Goal: Check status: Check status

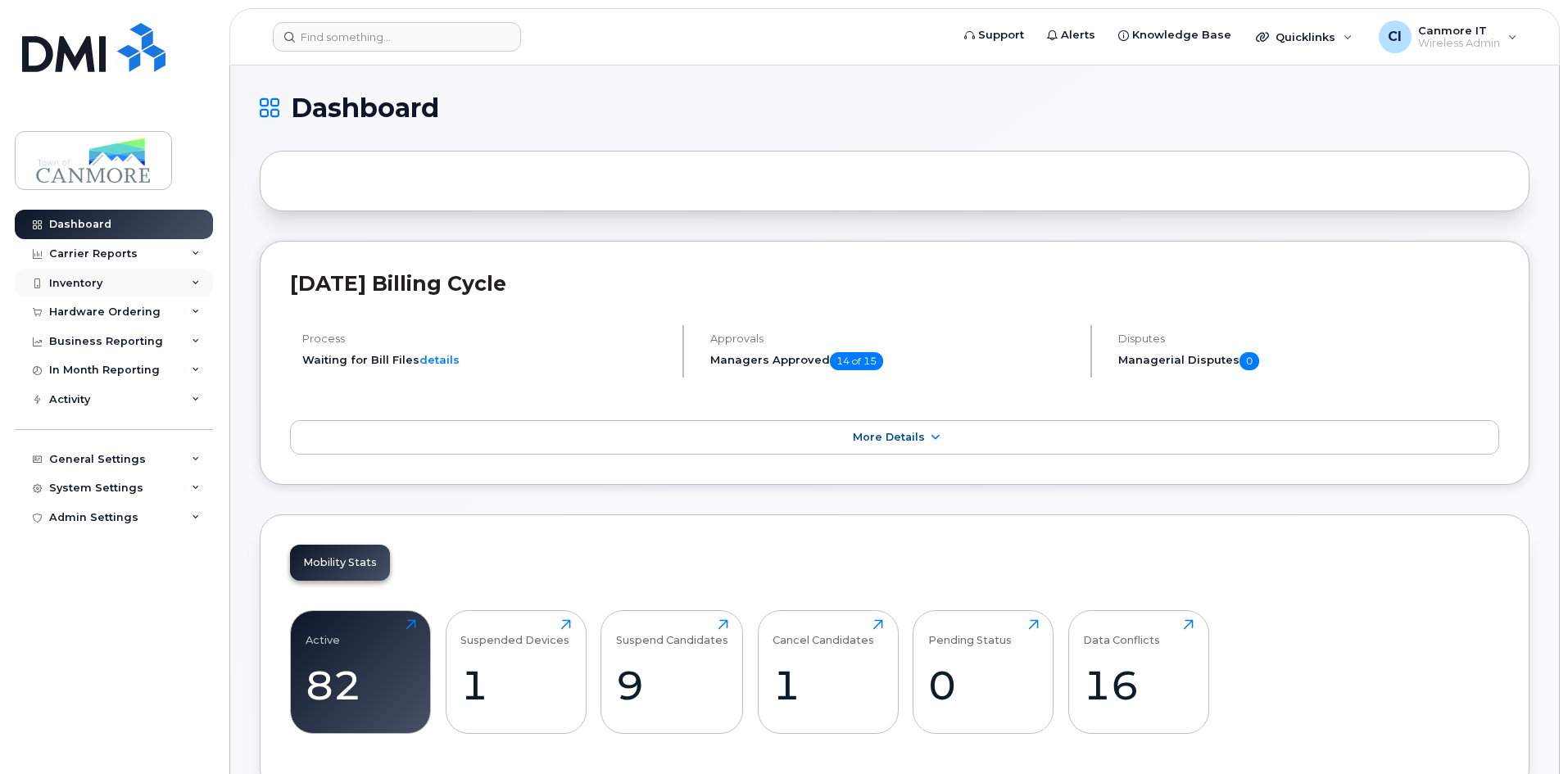
click at [134, 271] on div "Inventory" at bounding box center [114, 283] width 198 height 30
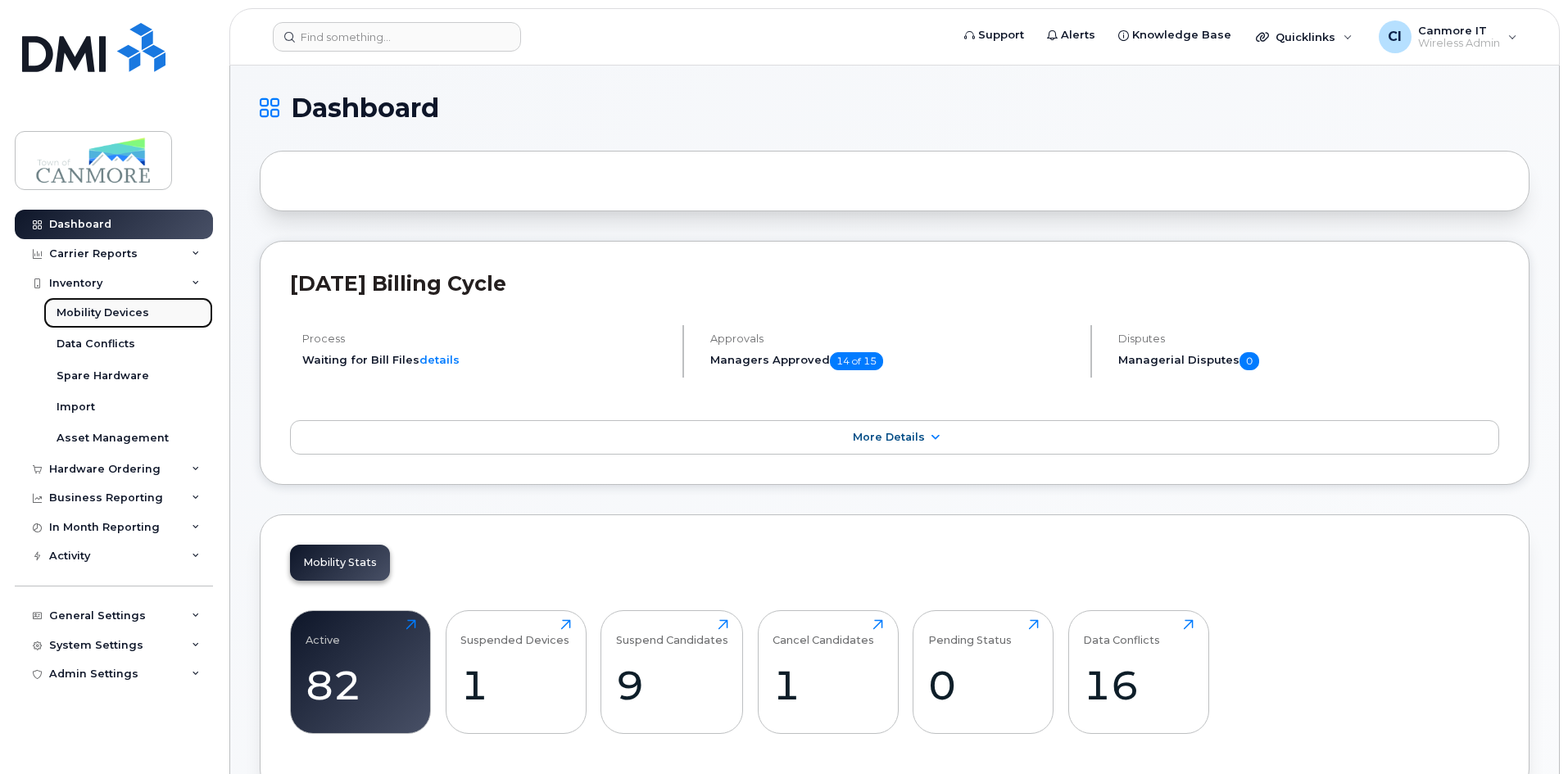
click at [121, 310] on div "Mobility Devices" at bounding box center [103, 312] width 93 height 15
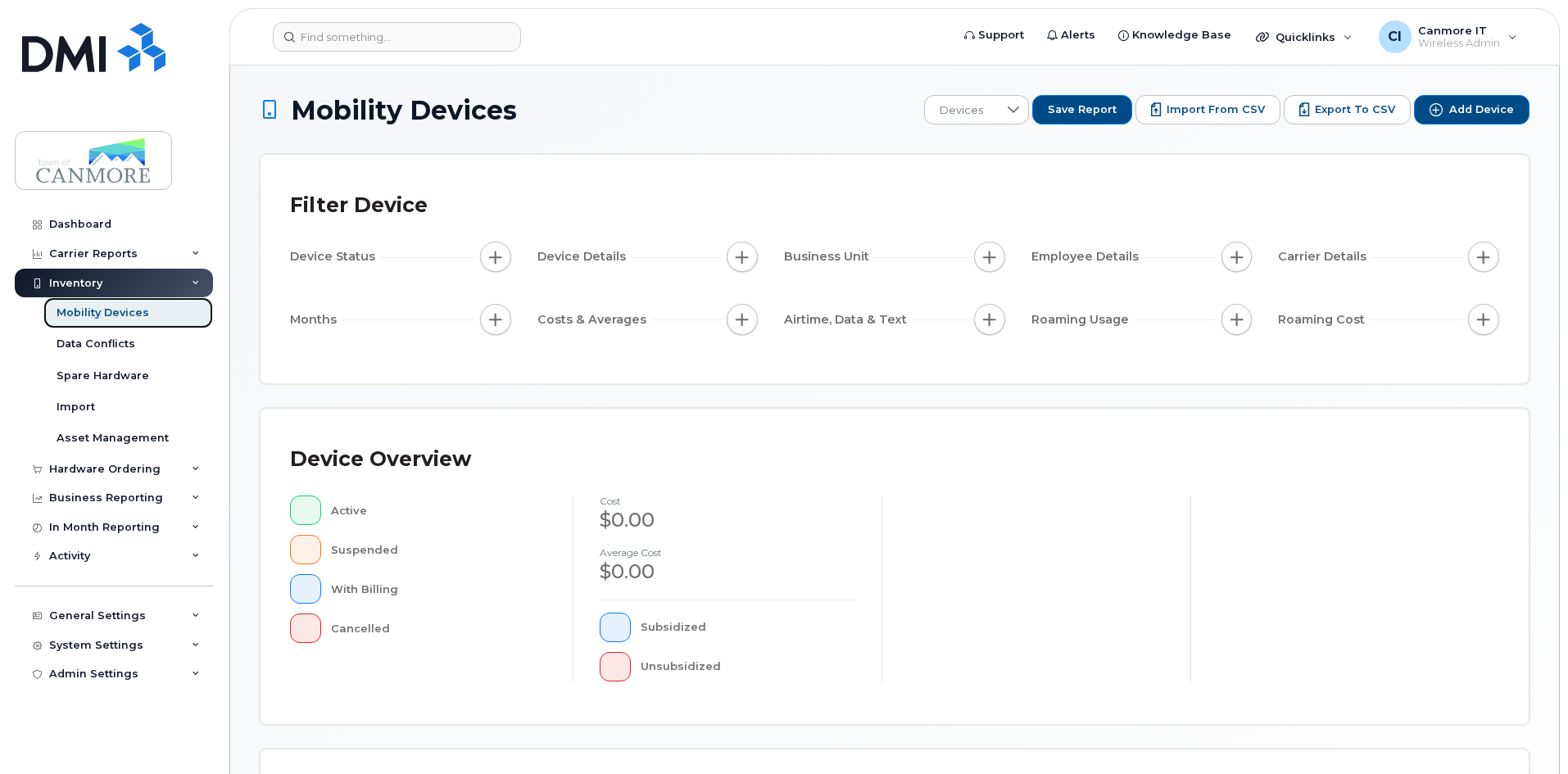
scroll to position [352, 0]
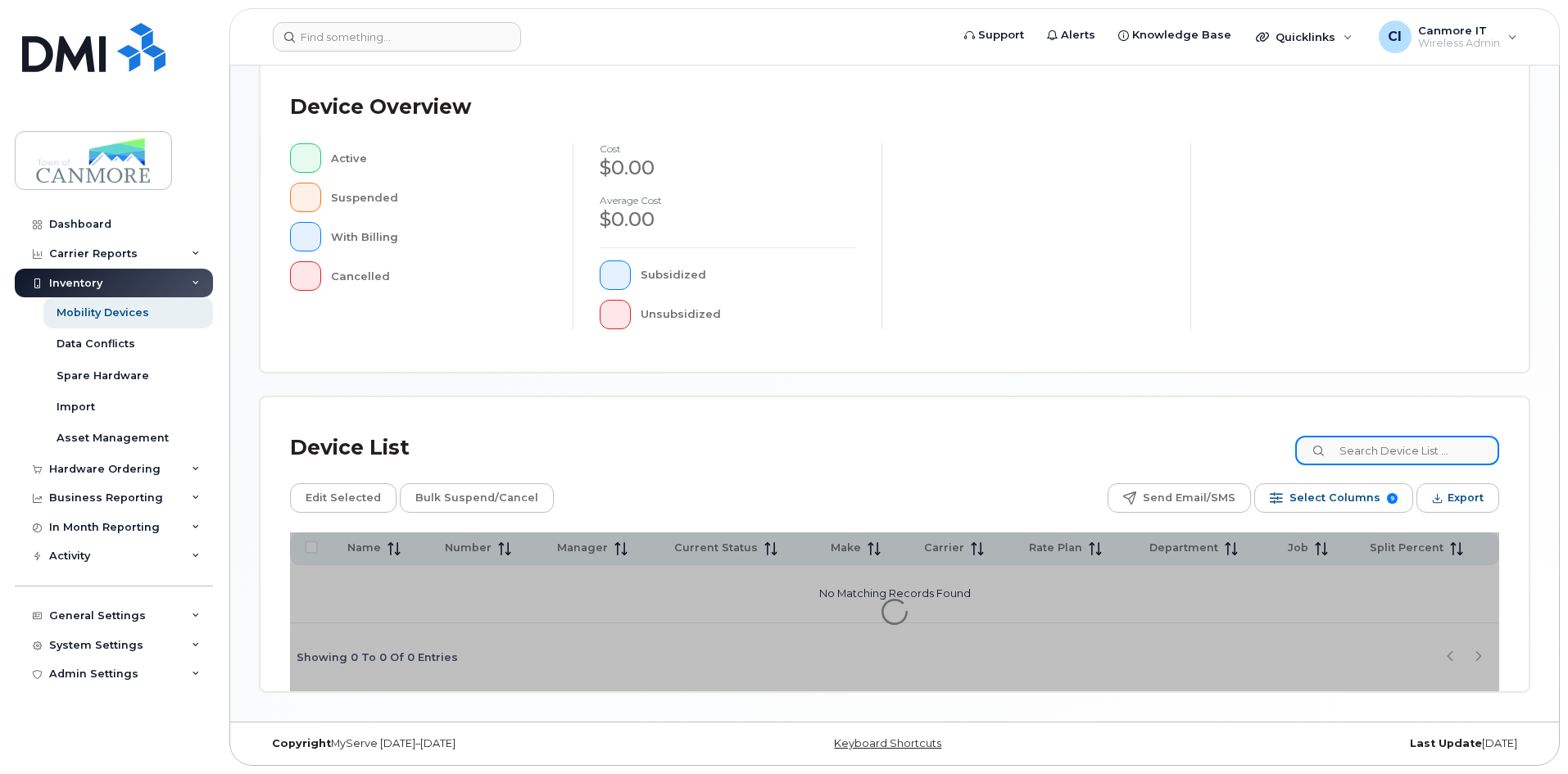
click at [1374, 457] on input at bounding box center [1396, 450] width 204 height 30
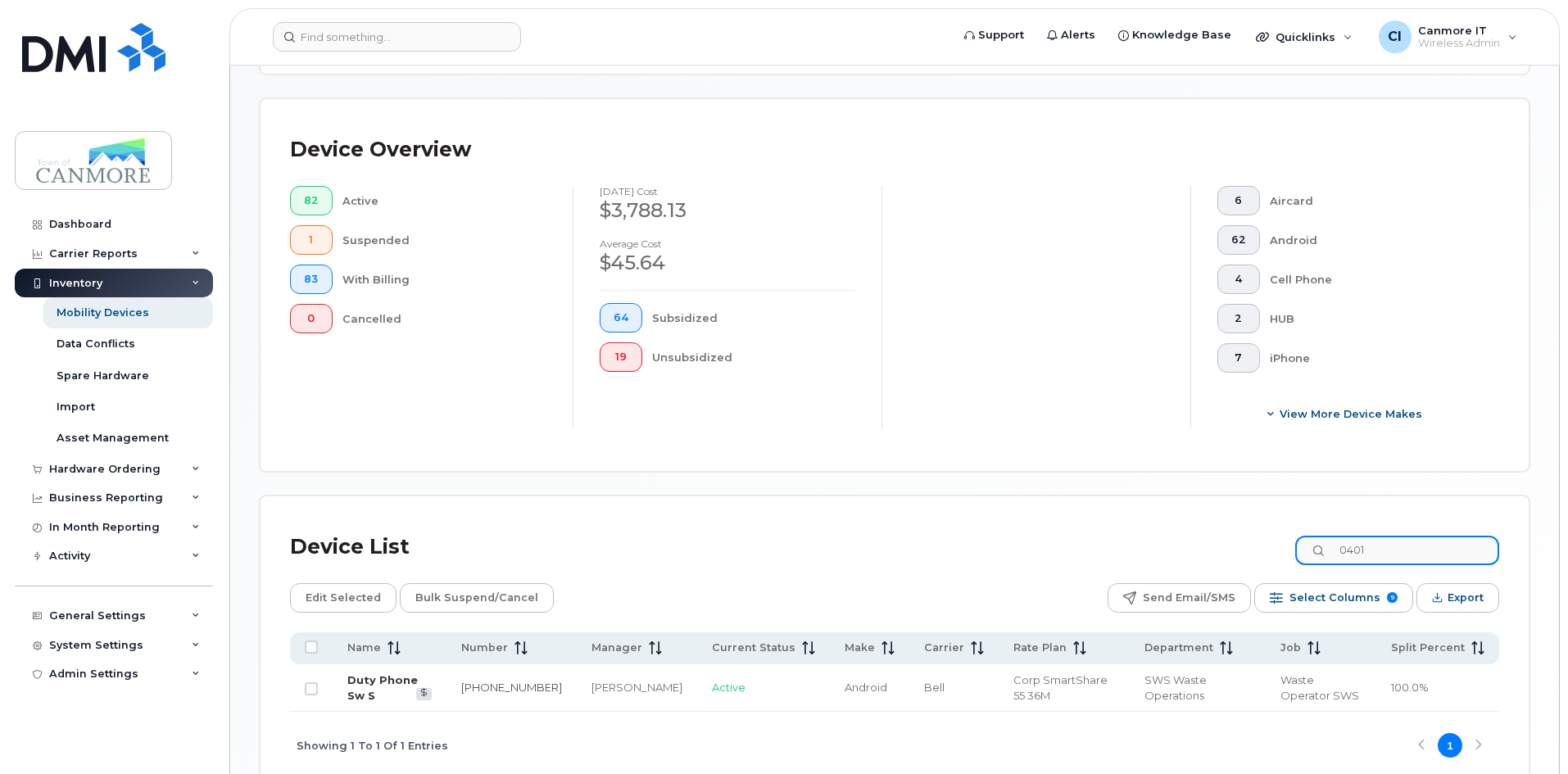
type input "0401"
click at [378, 673] on link "Duty Phone Sw S" at bounding box center [382, 687] width 70 height 29
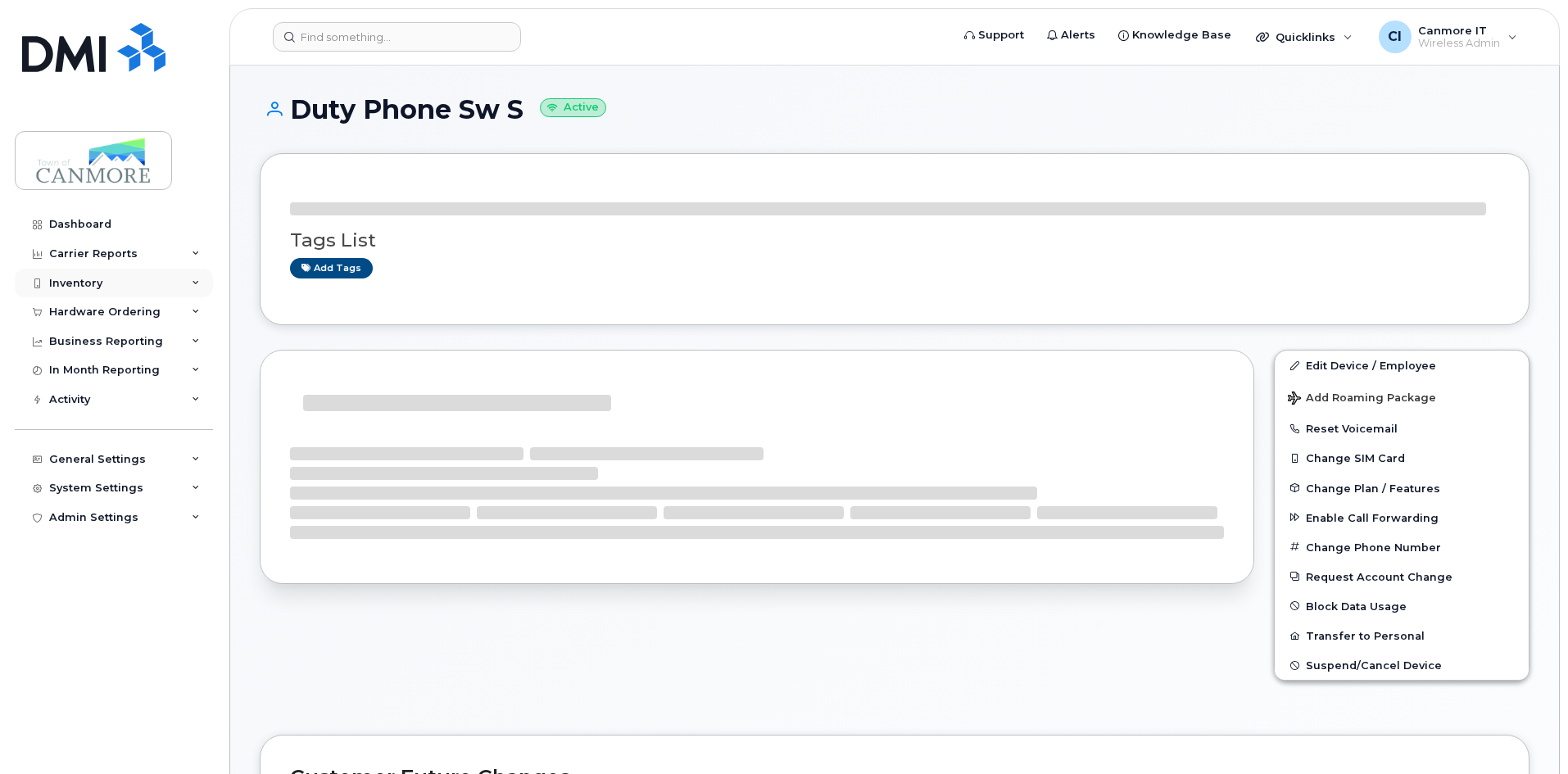
click at [190, 282] on div "Inventory" at bounding box center [114, 283] width 198 height 30
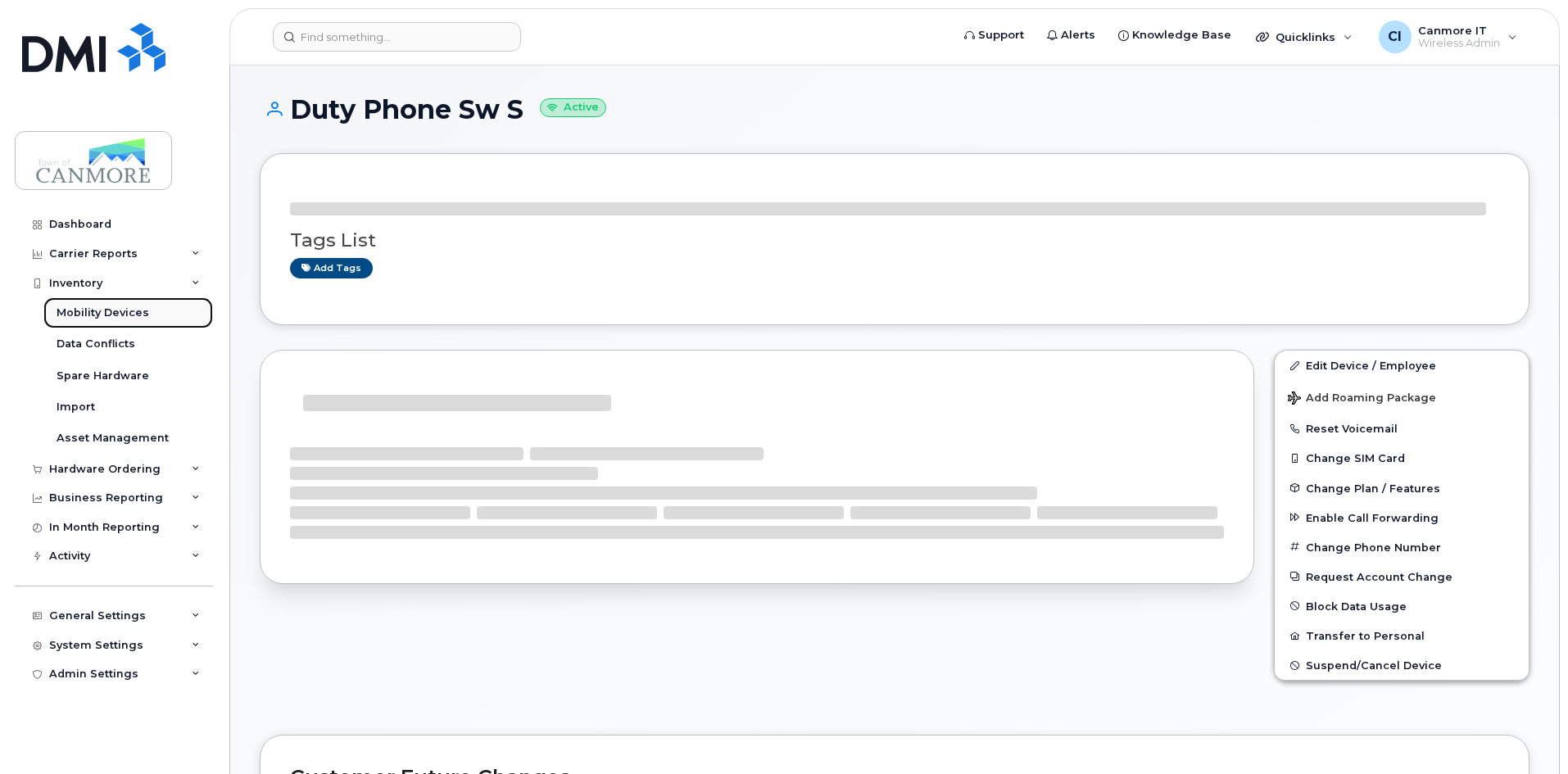
click at [143, 316] on div "Mobility Devices" at bounding box center [103, 312] width 93 height 15
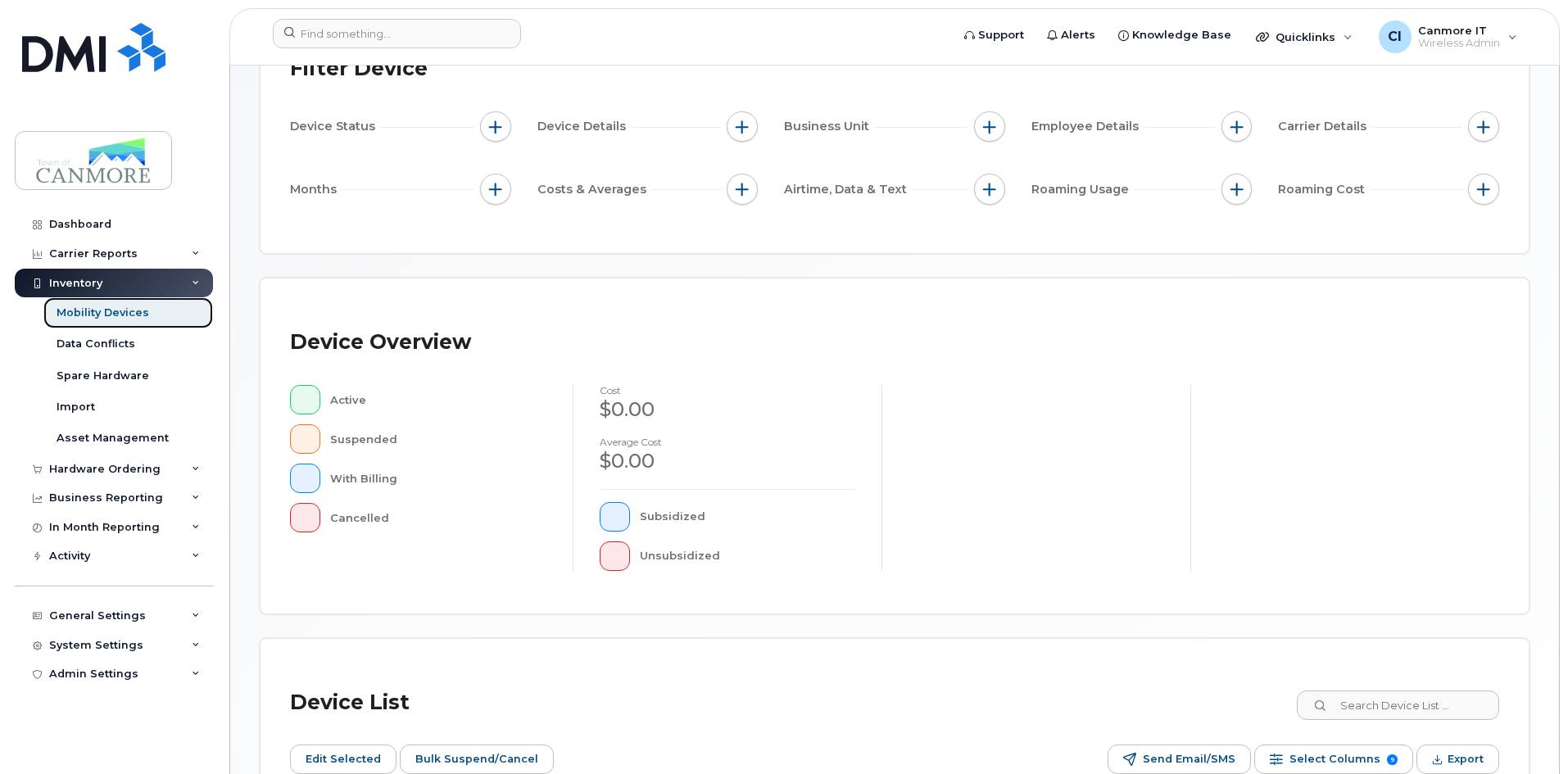
scroll to position [483, 0]
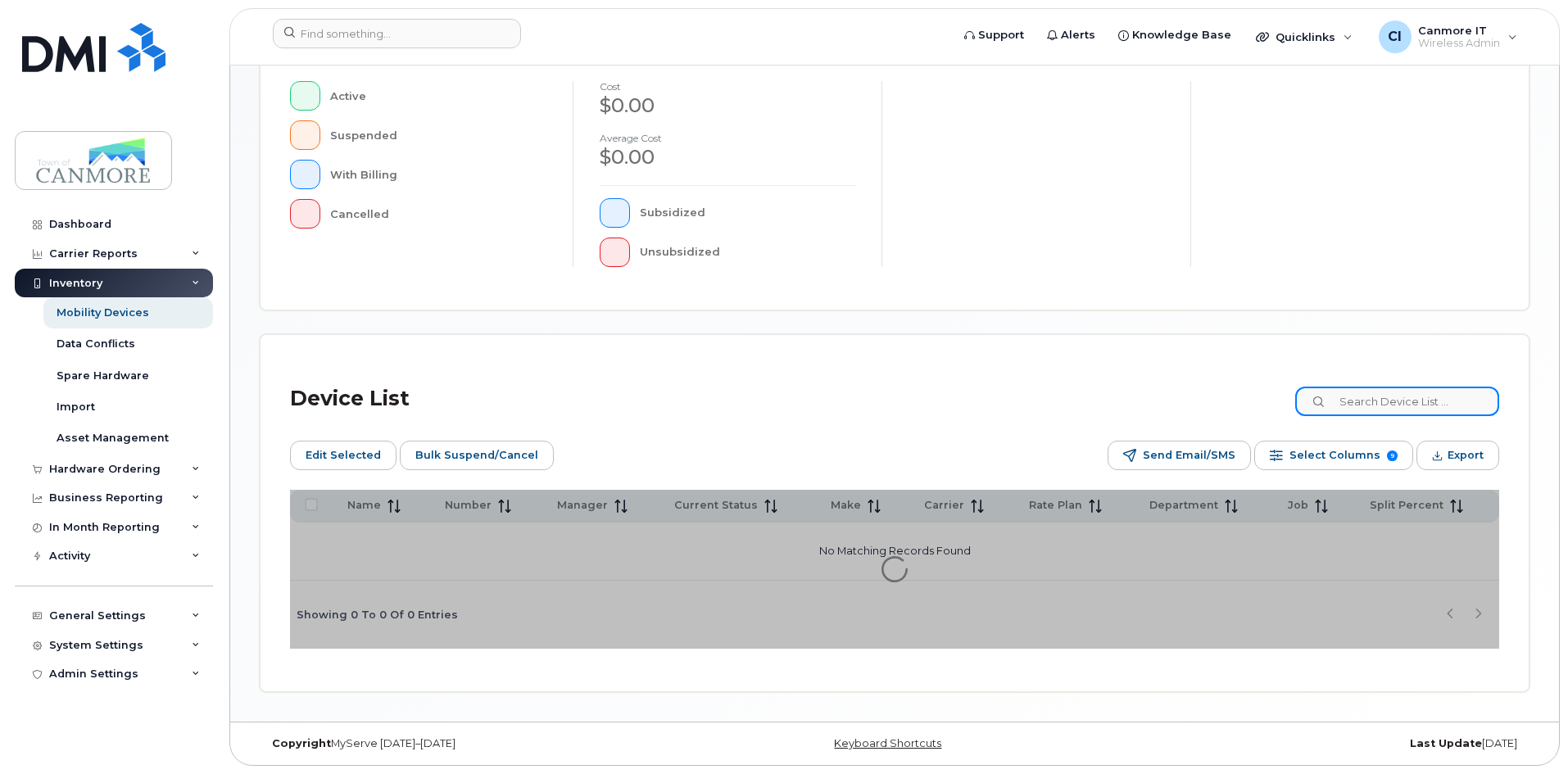
click at [1390, 401] on input at bounding box center [1396, 402] width 204 height 30
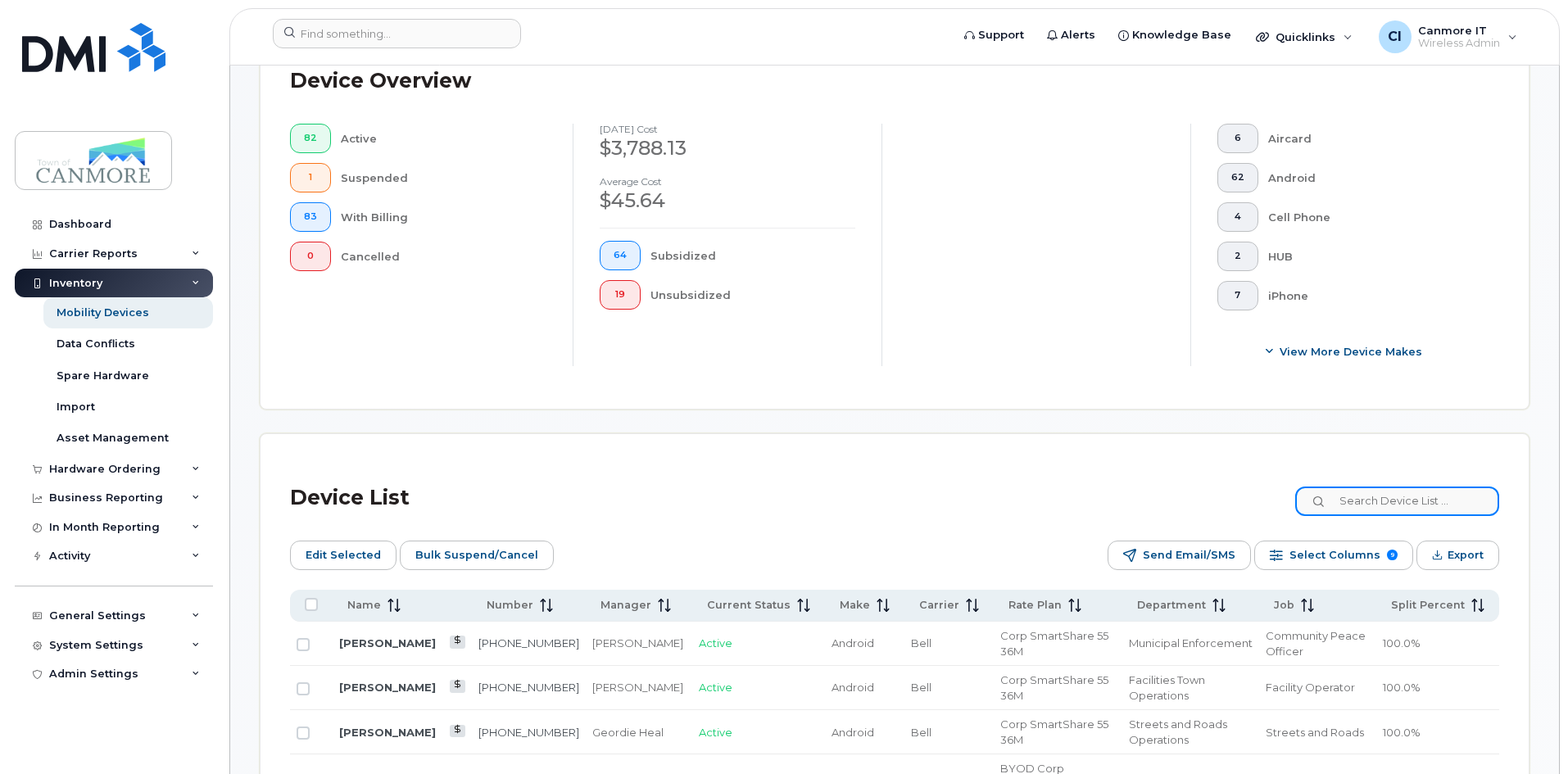
scroll to position [511, 0]
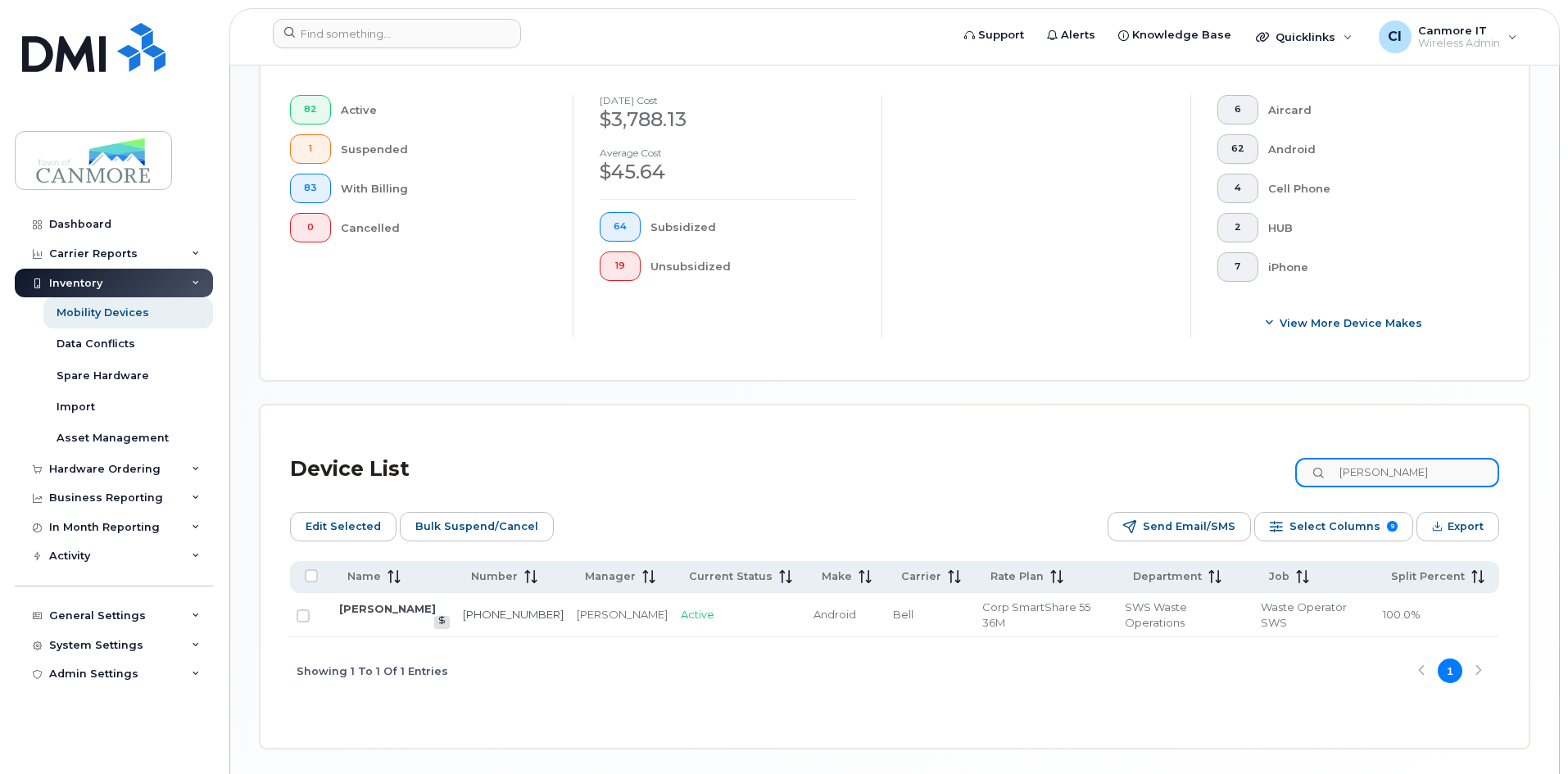
drag, startPoint x: 1402, startPoint y: 456, endPoint x: 1308, endPoint y: 449, distance: 94.3
click at [1313, 458] on input "peter" at bounding box center [1396, 473] width 204 height 30
type input "0401"
drag, startPoint x: 375, startPoint y: 593, endPoint x: 405, endPoint y: 579, distance: 33.1
click at [375, 602] on link "Duty Phone Sw S" at bounding box center [389, 608] width 102 height 13
